Goal: Find specific page/section: Find specific page/section

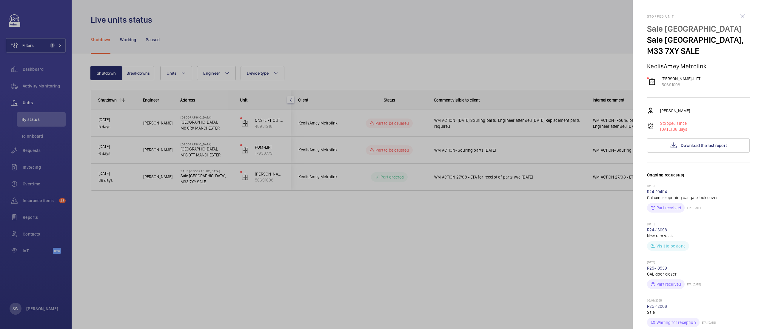
click at [488, 232] on div at bounding box center [382, 164] width 764 height 329
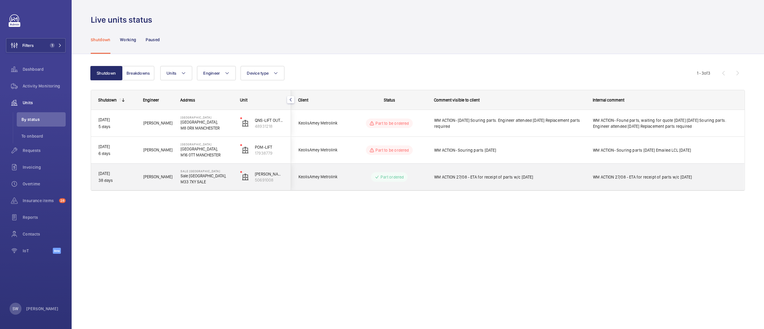
click at [540, 178] on span "WM ACTION 27/08 - ETA for receipt of parts w/c [DATE]" at bounding box center [509, 177] width 151 height 6
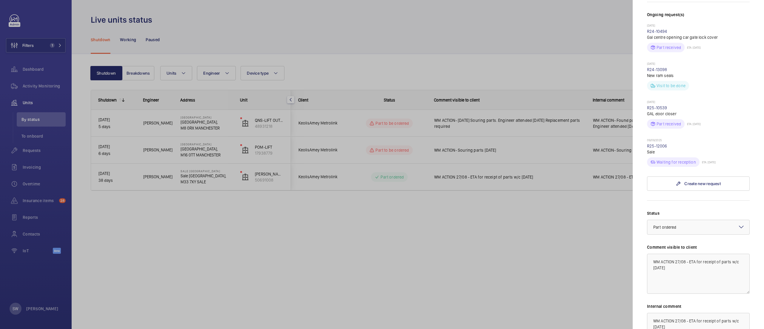
scroll to position [243, 0]
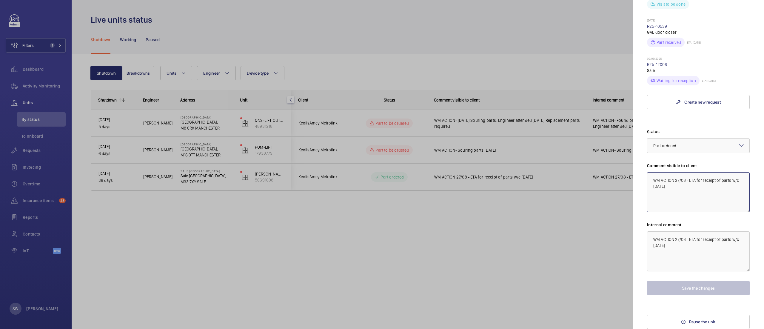
drag, startPoint x: 689, startPoint y: 181, endPoint x: 728, endPoint y: 220, distance: 55.3
click at [728, 220] on div "Status Select a status × Part ordered × Comment visible to client WM ACTION 27/…" at bounding box center [698, 212] width 103 height 167
click at [651, 64] on link "R25-12006" at bounding box center [657, 64] width 20 height 5
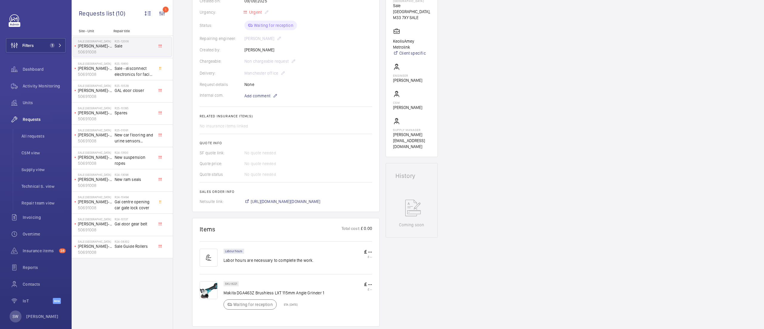
scroll to position [133, 0]
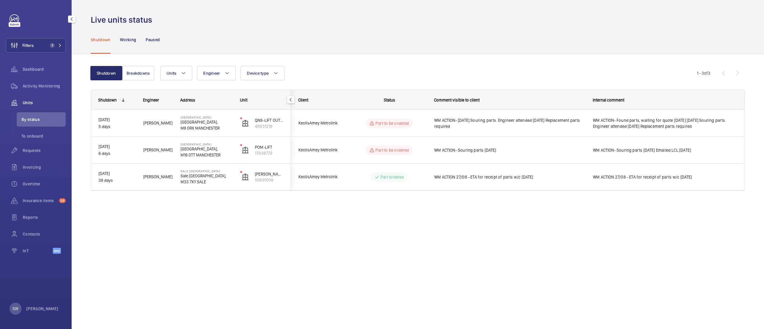
click at [46, 36] on div "Filters 1 Dashboard Activity Monitoring Units By status To onboard Requests Inv…" at bounding box center [36, 137] width 60 height 246
click at [47, 43] on button "Filters 1" at bounding box center [36, 45] width 60 height 14
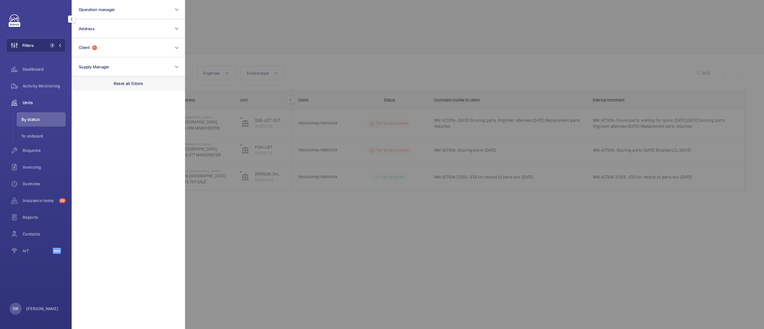
click at [137, 88] on div "Reset all filters" at bounding box center [128, 83] width 113 height 14
click at [116, 7] on button "Operation manager" at bounding box center [128, 9] width 113 height 19
type input "[PERSON_NAME]"
click at [107, 45] on label "[PERSON_NAME]" at bounding box center [124, 48] width 104 height 14
click at [87, 45] on input "[PERSON_NAME]" at bounding box center [81, 48] width 12 height 12
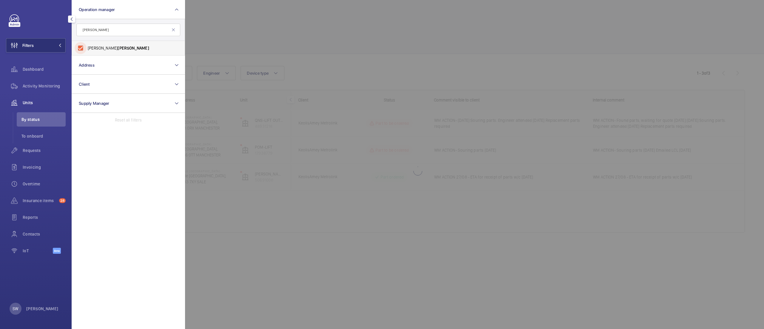
checkbox input "true"
click at [310, 34] on div at bounding box center [567, 164] width 764 height 329
